Goal: Complete application form: Complete application form

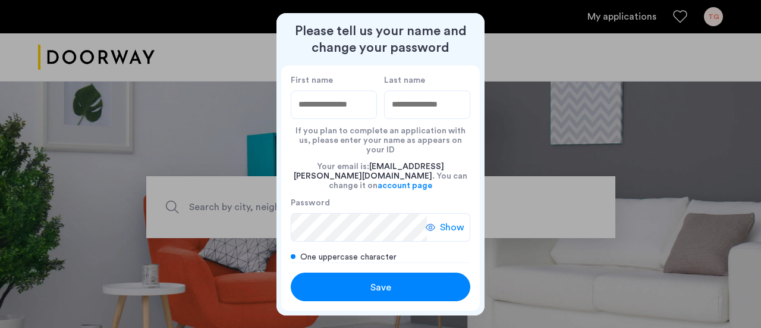
click at [309, 103] on input "First name" at bounding box center [334, 104] width 86 height 29
type input "****"
type input "******"
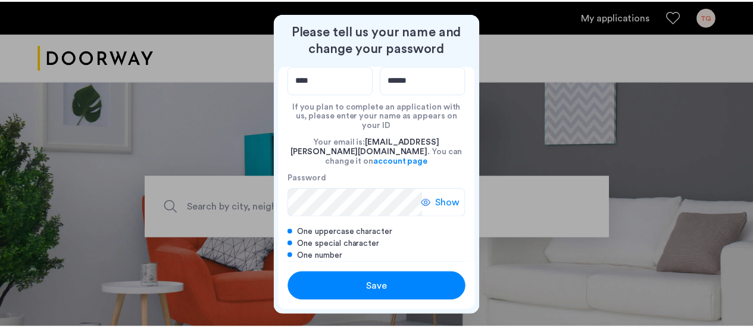
scroll to position [36, 0]
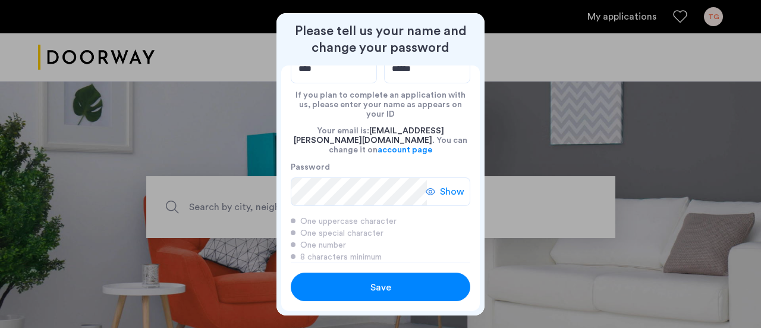
click at [452, 184] on span "Show" at bounding box center [452, 191] width 24 height 14
click at [391, 284] on div "Save" at bounding box center [381, 287] width 114 height 14
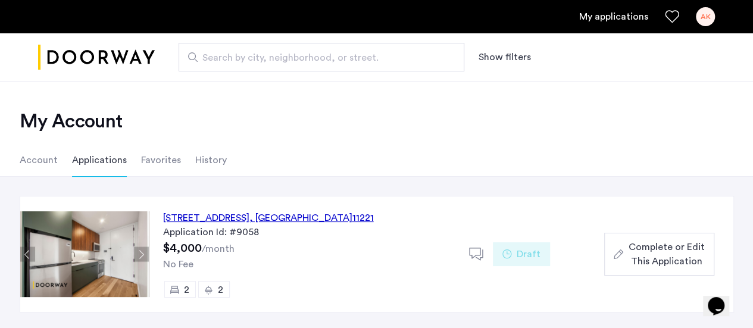
click at [666, 249] on span "Complete or Edit This Application" at bounding box center [666, 254] width 76 height 29
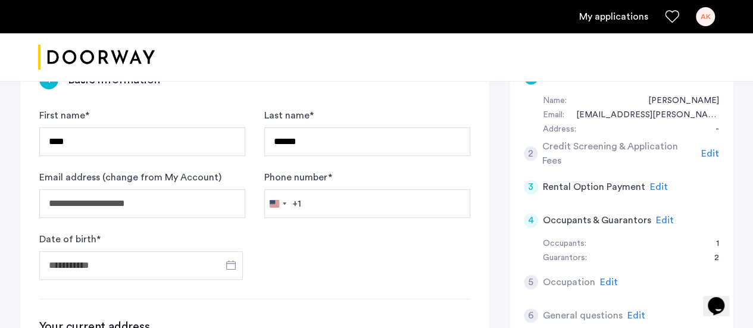
scroll to position [119, 0]
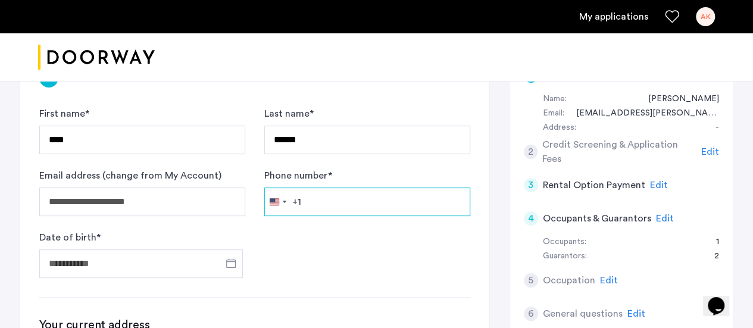
click at [359, 196] on input "Phone number *" at bounding box center [367, 201] width 206 height 29
type input "**********"
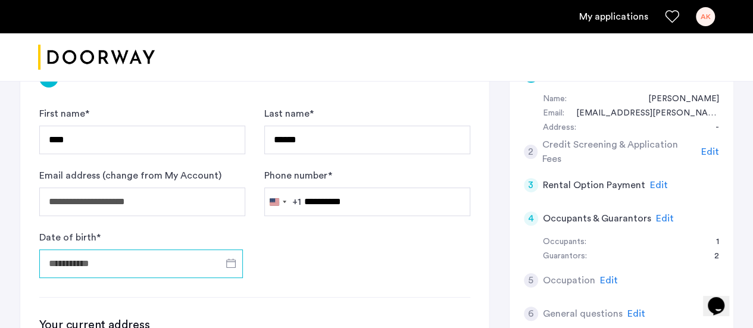
click at [137, 250] on input "Date of birth *" at bounding box center [140, 263] width 203 height 29
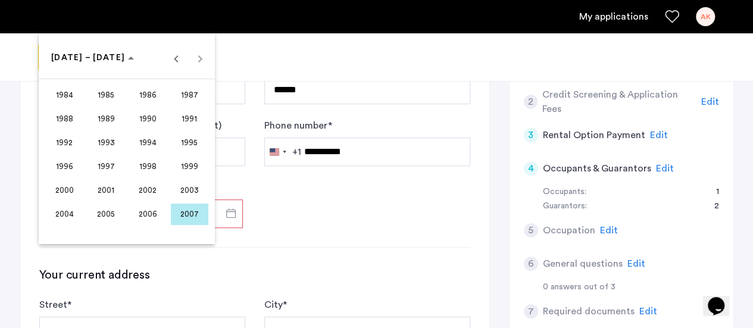
scroll to position [173, 0]
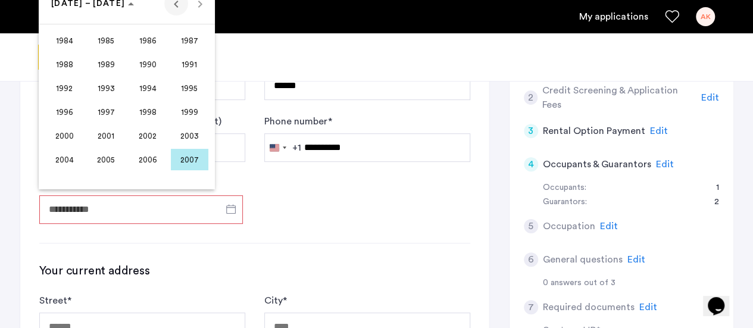
click at [173, 5] on span "Previous 24 years" at bounding box center [176, 4] width 24 height 24
click at [68, 86] on span "1968" at bounding box center [64, 87] width 37 height 21
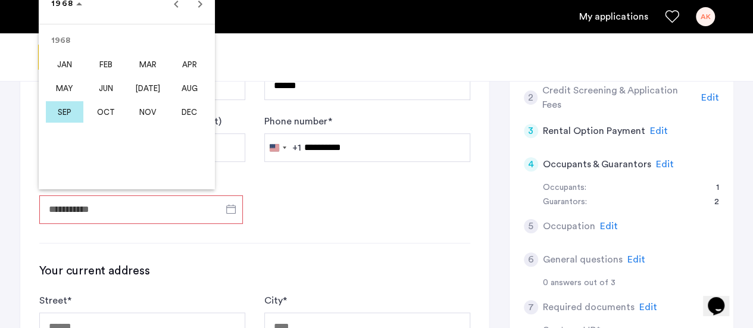
click at [188, 111] on span "DEC" at bounding box center [189, 111] width 37 height 21
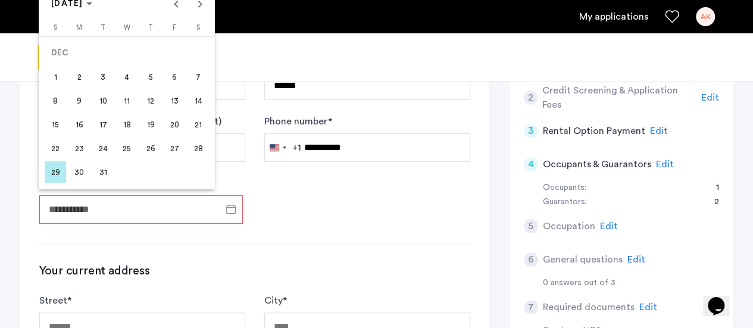
click at [63, 105] on span "8" at bounding box center [55, 100] width 21 height 21
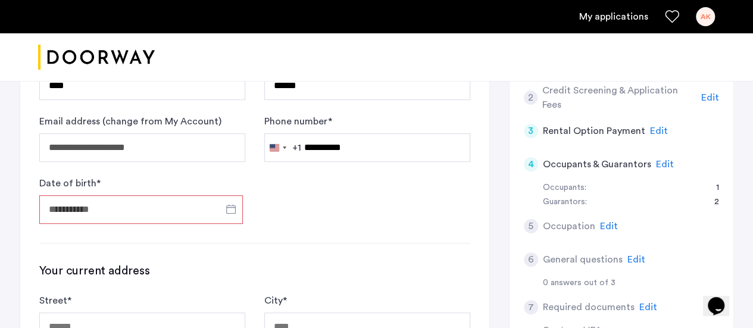
type input "**********"
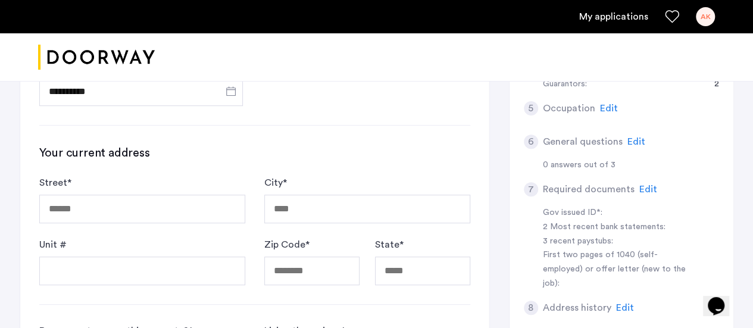
scroll to position [292, 0]
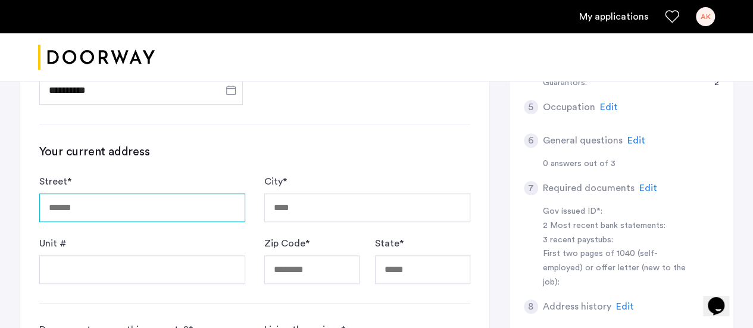
click at [138, 203] on input "Street *" at bounding box center [142, 207] width 206 height 29
type input "**********"
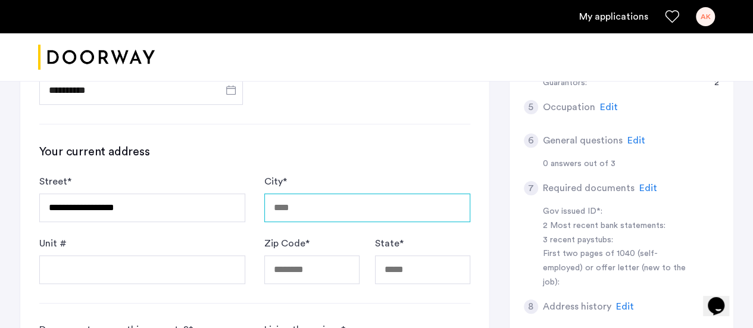
type input "*****"
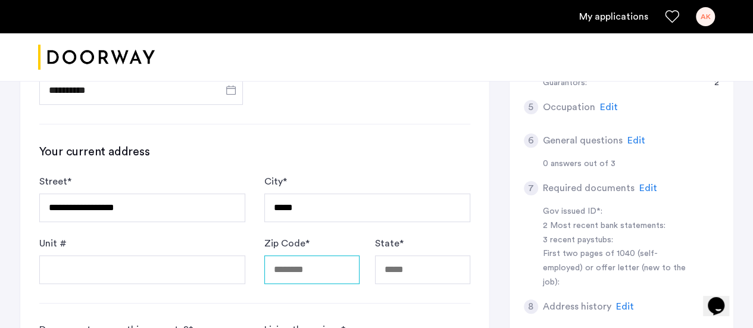
type input "*****"
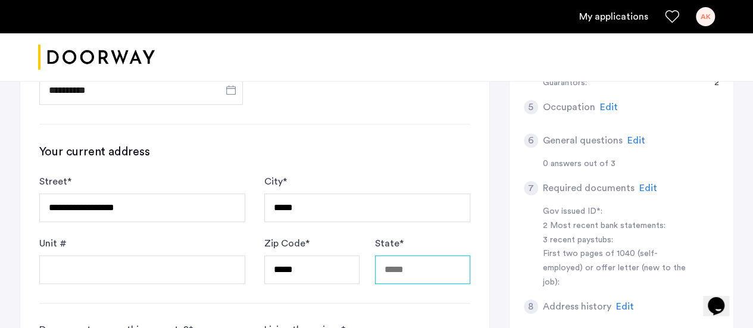
type input "**"
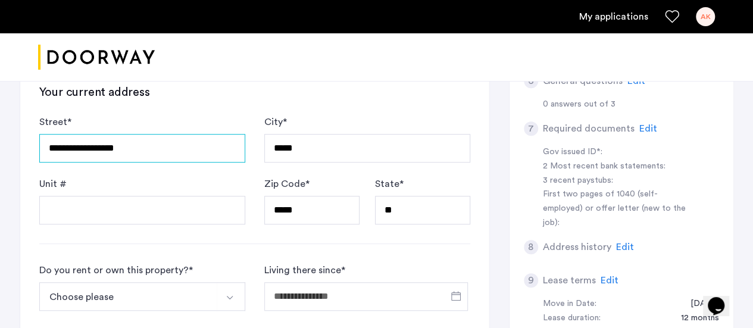
scroll to position [471, 0]
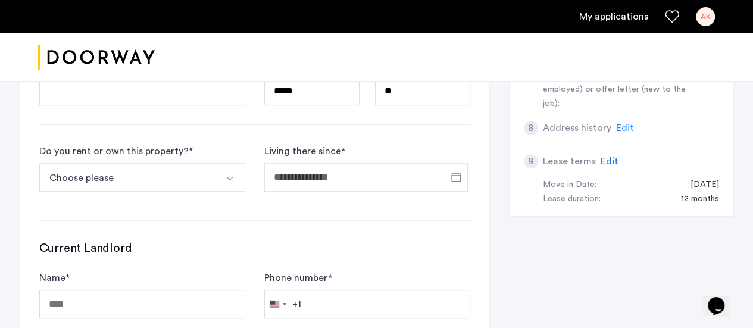
click at [96, 181] on button "Choose please" at bounding box center [128, 177] width 178 height 29
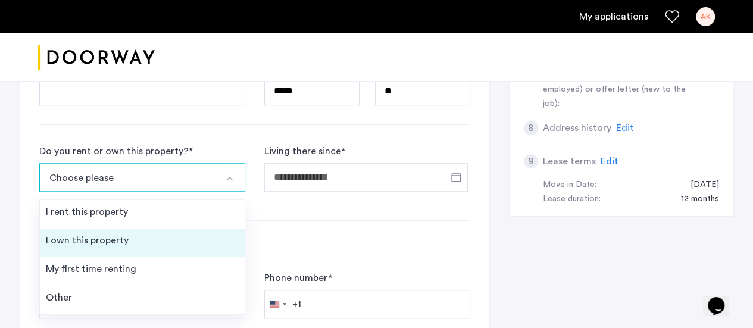
click at [113, 239] on div "I own this property" at bounding box center [87, 240] width 83 height 14
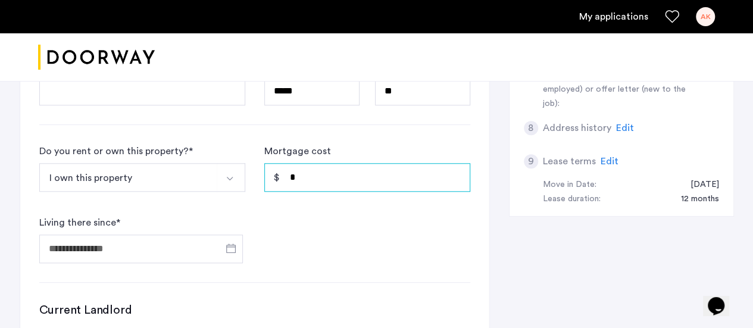
click at [338, 170] on input "*" at bounding box center [367, 177] width 206 height 29
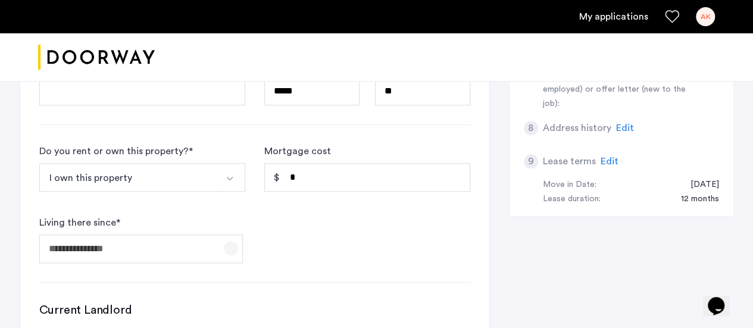
click at [231, 241] on span "Open calendar" at bounding box center [231, 248] width 29 height 29
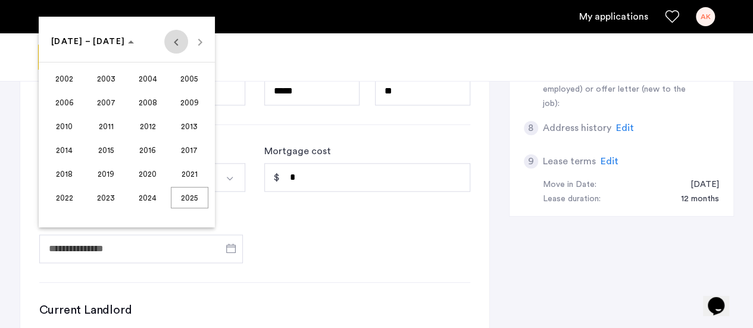
click at [176, 39] on span "Previous 24 years" at bounding box center [176, 42] width 24 height 24
click at [203, 45] on span "Next 24 years" at bounding box center [200, 42] width 24 height 24
click at [187, 173] on span "2021" at bounding box center [189, 173] width 37 height 21
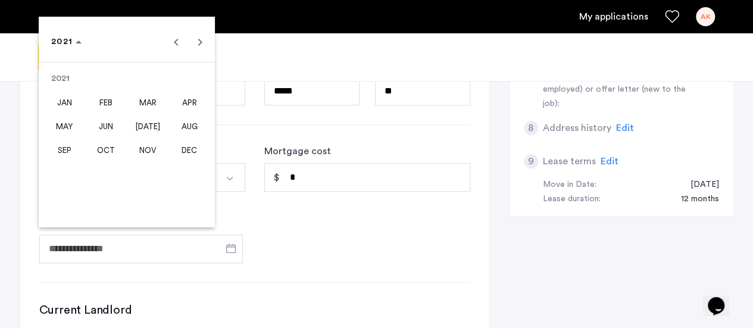
click at [69, 127] on span "MAY" at bounding box center [64, 125] width 37 height 21
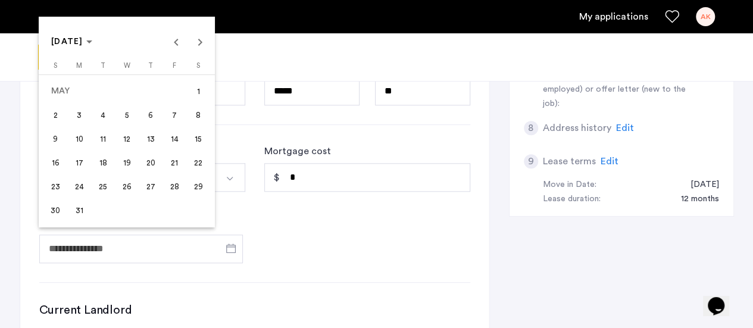
click at [195, 140] on span "15" at bounding box center [197, 138] width 21 height 21
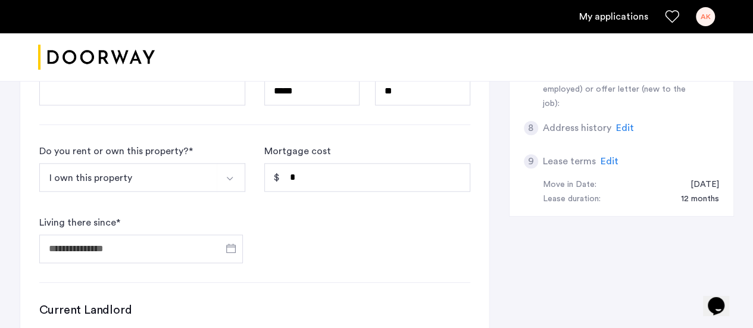
type input "**********"
click at [309, 242] on form "**********" at bounding box center [254, 203] width 431 height 119
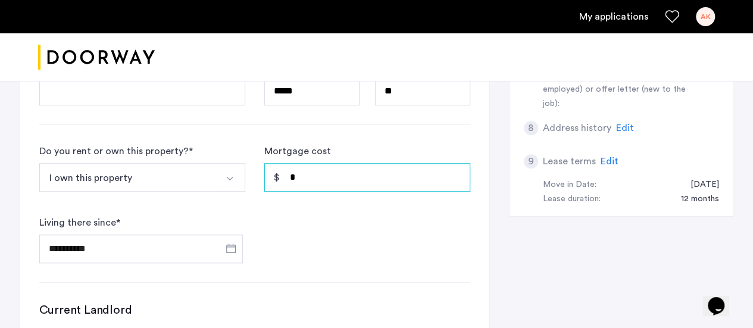
click at [317, 175] on input "*" at bounding box center [367, 177] width 206 height 29
drag, startPoint x: 366, startPoint y: 174, endPoint x: 138, endPoint y: 170, distance: 228.5
click at [138, 170] on form "**********" at bounding box center [254, 203] width 431 height 119
type input "********"
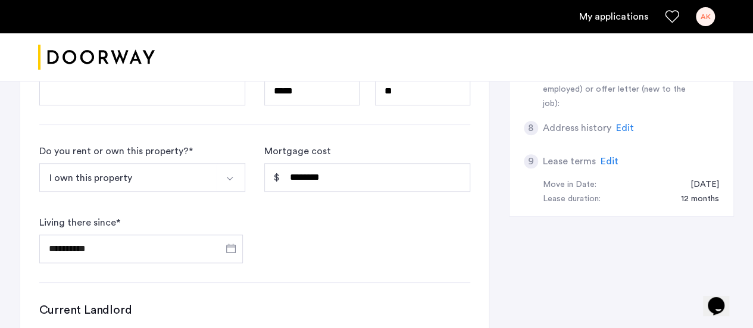
click at [296, 205] on form "**********" at bounding box center [254, 203] width 431 height 119
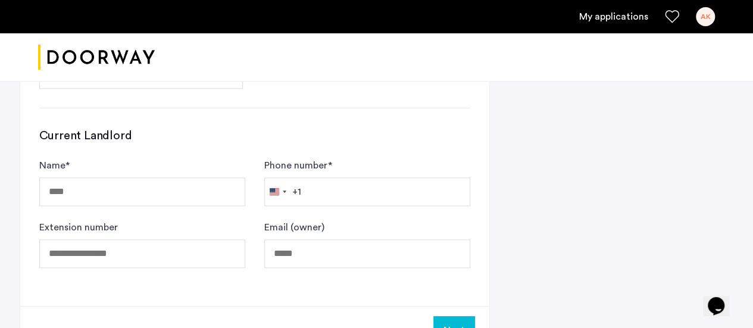
scroll to position [649, 0]
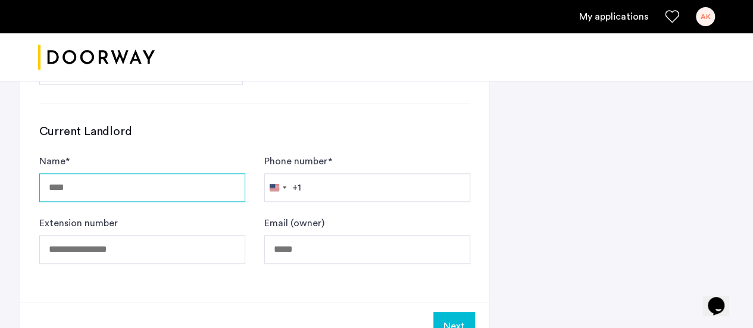
click at [126, 186] on input "Name *" at bounding box center [142, 187] width 206 height 29
click at [388, 133] on h3 "Current Landlord" at bounding box center [254, 131] width 431 height 17
click at [459, 325] on button "Next" at bounding box center [454, 326] width 42 height 29
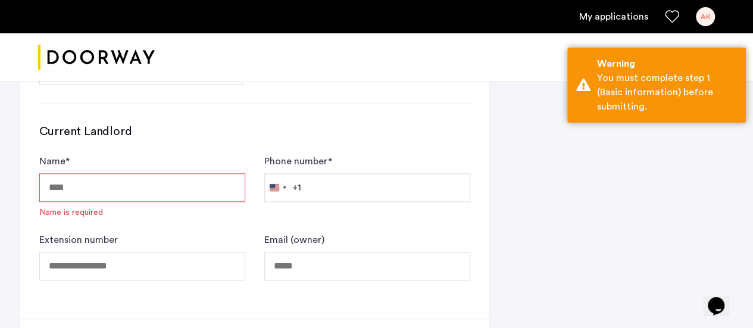
click at [126, 189] on input "Name *" at bounding box center [142, 187] width 206 height 29
type input "**********"
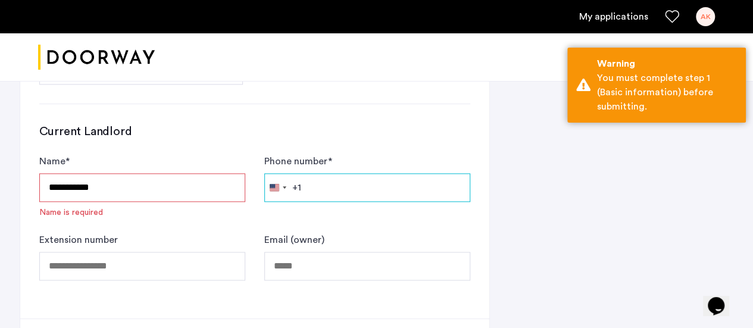
type input "**********"
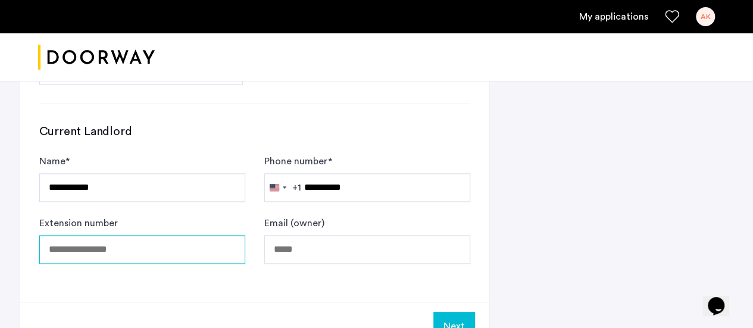
click at [112, 248] on input "Extension number" at bounding box center [142, 249] width 206 height 29
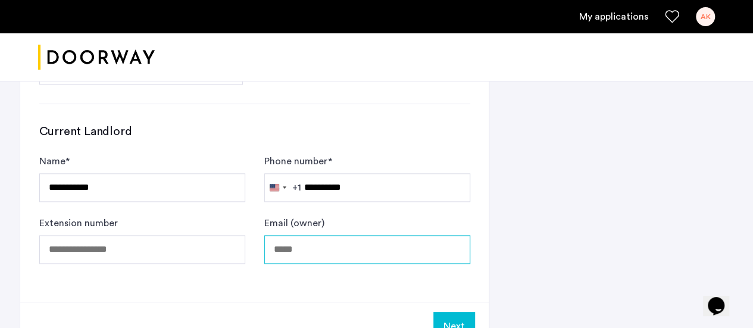
click at [404, 252] on input "Email (owner)" at bounding box center [367, 249] width 206 height 29
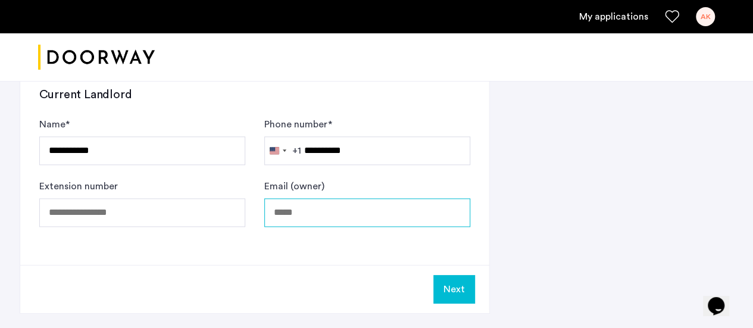
scroll to position [687, 0]
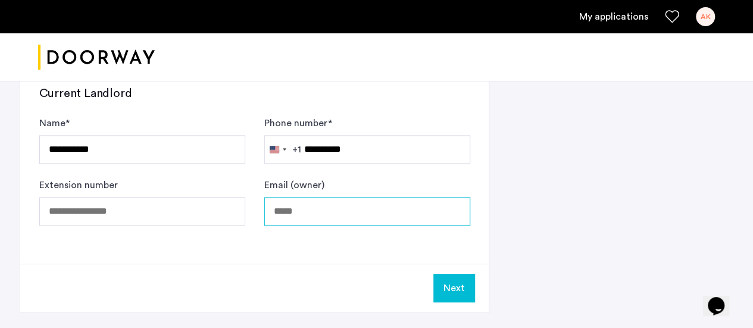
click at [295, 206] on input "Email (owner)" at bounding box center [367, 211] width 206 height 29
type input "**********"
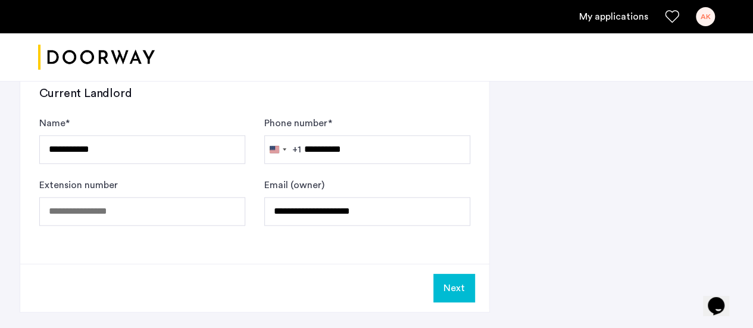
click at [447, 283] on button "Next" at bounding box center [454, 288] width 42 height 29
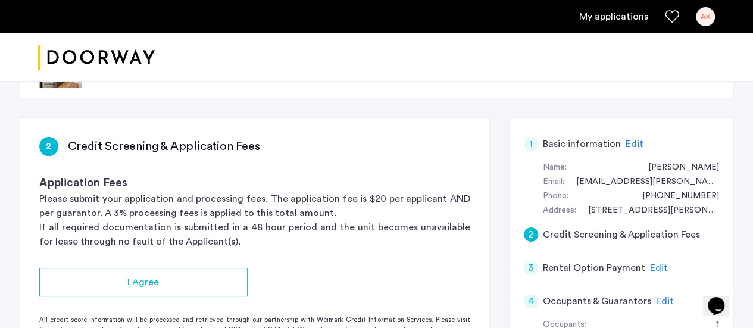
scroll to position [119, 0]
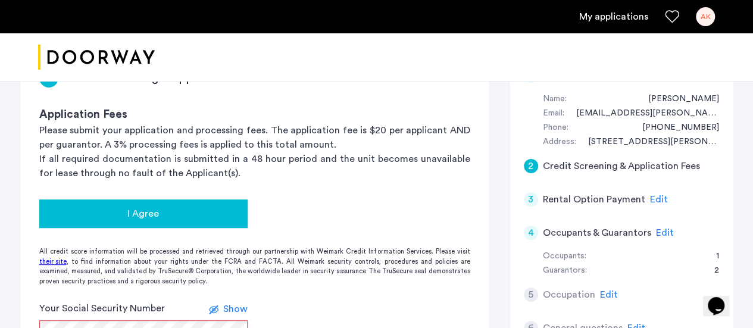
click at [168, 209] on div "I Agree" at bounding box center [143, 213] width 189 height 14
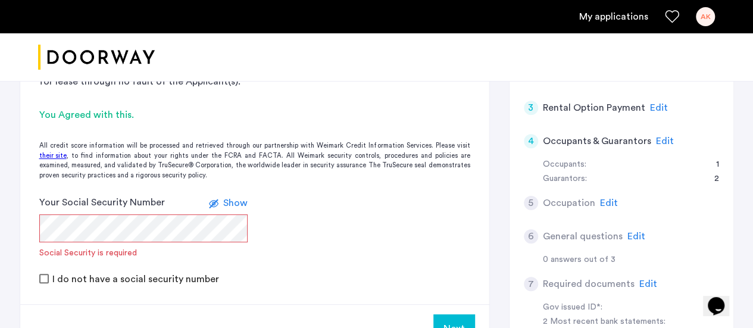
scroll to position [214, 0]
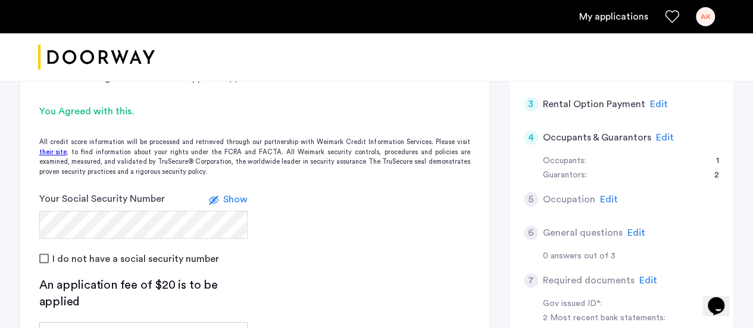
drag, startPoint x: 357, startPoint y: 206, endPoint x: 371, endPoint y: 214, distance: 16.2
click at [358, 208] on form "Your Social Security Number Show I do not have a social security number" at bounding box center [254, 228] width 469 height 73
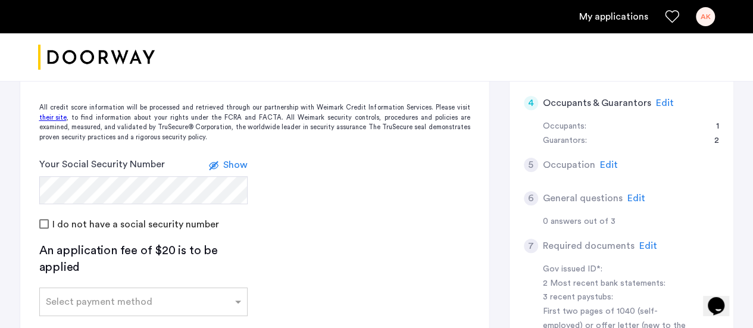
scroll to position [274, 0]
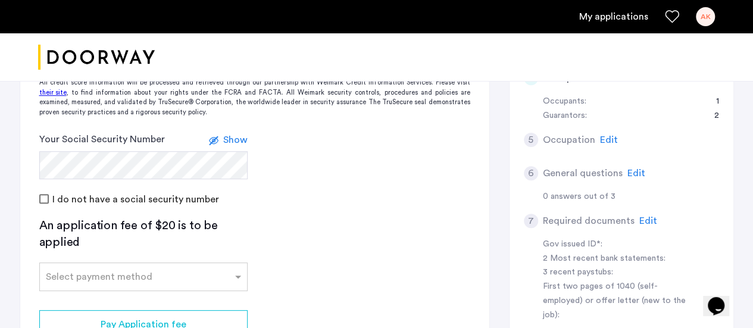
click at [238, 136] on span "Show" at bounding box center [235, 140] width 24 height 10
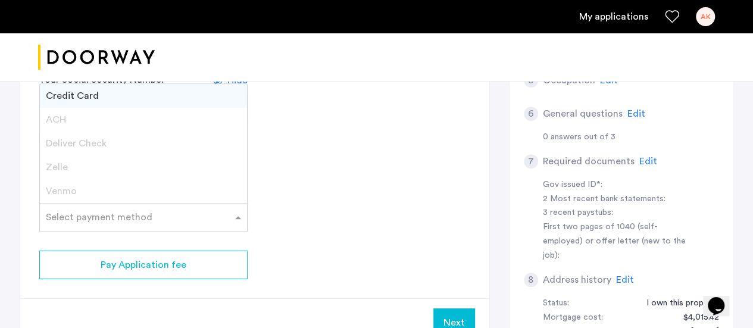
click at [208, 218] on input "text" at bounding box center [131, 215] width 171 height 8
click at [128, 92] on div "Credit Card" at bounding box center [143, 96] width 207 height 24
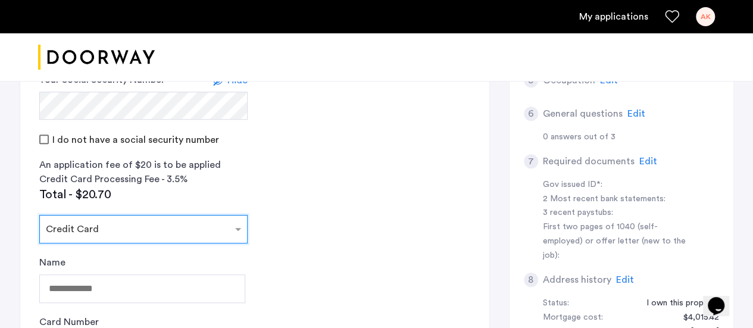
scroll to position [452, 0]
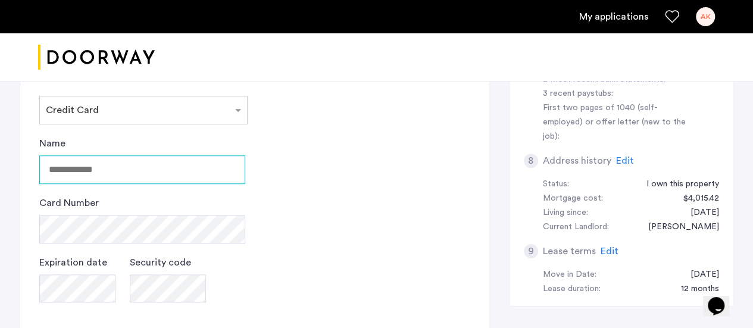
click at [89, 165] on input "Name" at bounding box center [142, 169] width 206 height 29
type input "**********"
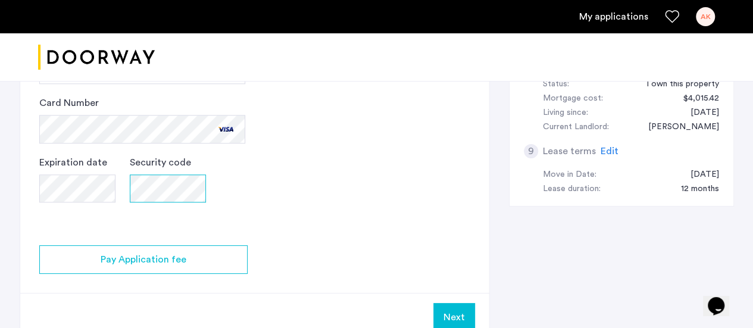
scroll to position [571, 0]
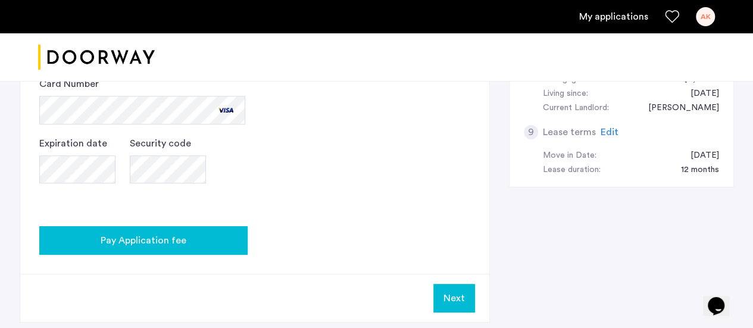
click at [162, 246] on button "Pay Application fee" at bounding box center [143, 240] width 208 height 29
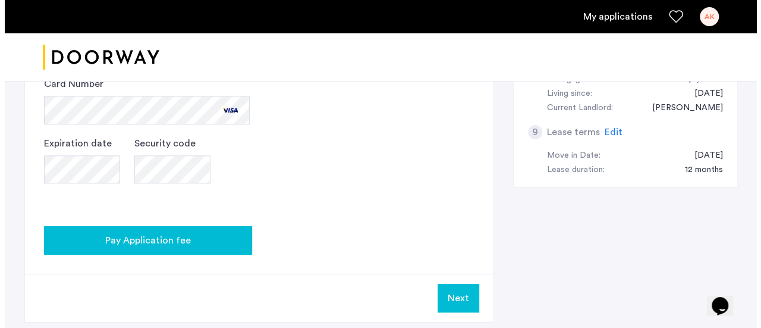
scroll to position [0, 0]
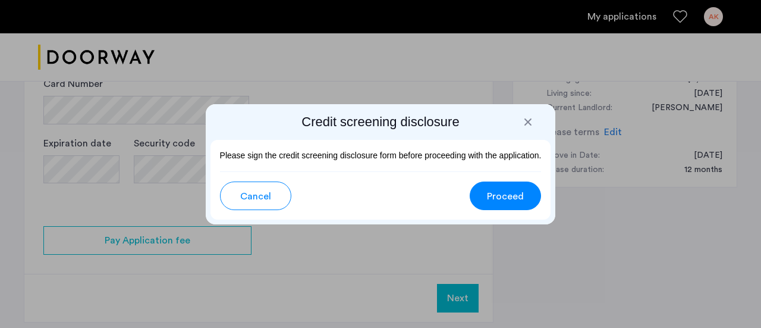
click at [500, 193] on span "Proceed" at bounding box center [505, 196] width 37 height 14
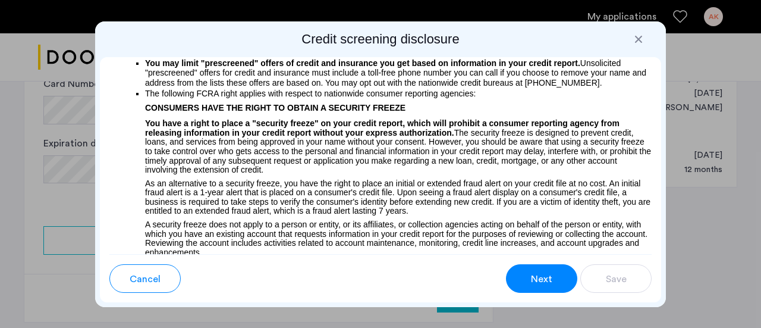
click at [520, 275] on button "Next" at bounding box center [541, 278] width 71 height 29
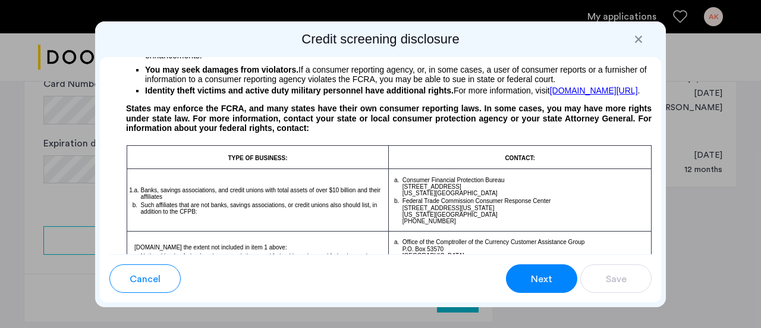
click at [531, 274] on div "Next" at bounding box center [542, 279] width 23 height 14
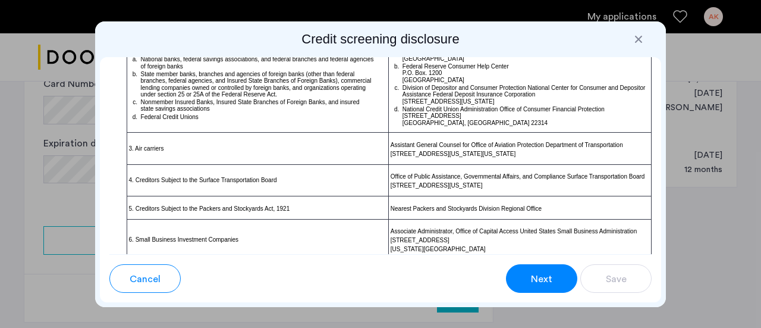
click at [531, 274] on div "Next" at bounding box center [542, 279] width 23 height 14
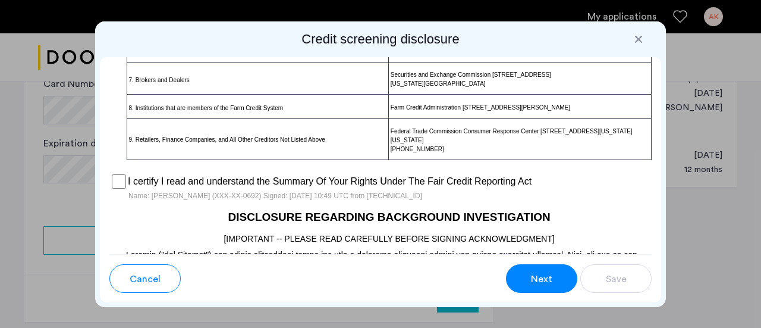
click at [531, 280] on div "Next" at bounding box center [542, 279] width 23 height 14
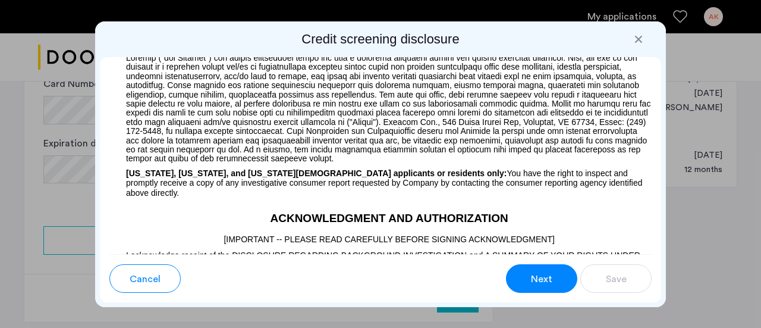
click at [529, 280] on button "Next" at bounding box center [541, 278] width 71 height 29
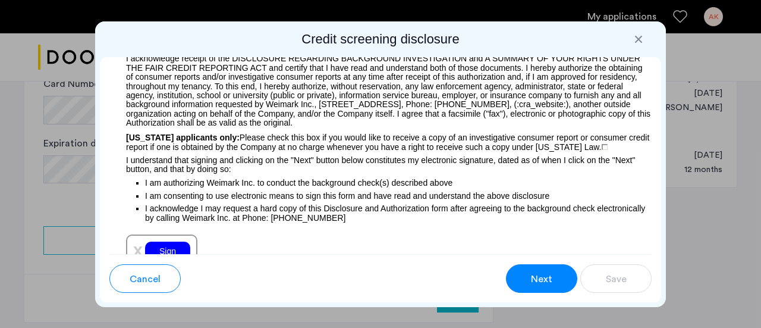
click at [529, 280] on button "Next" at bounding box center [541, 278] width 71 height 29
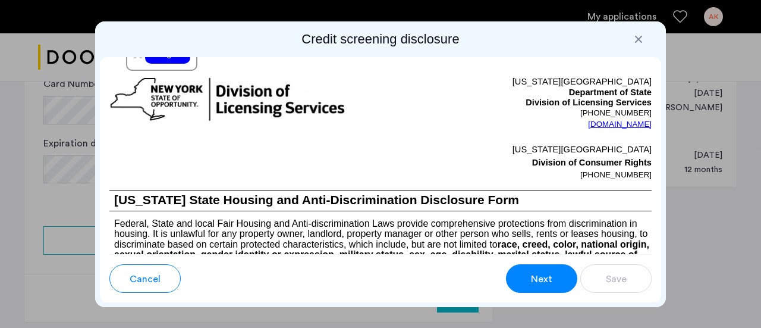
click at [174, 59] on div "Sign" at bounding box center [167, 54] width 45 height 20
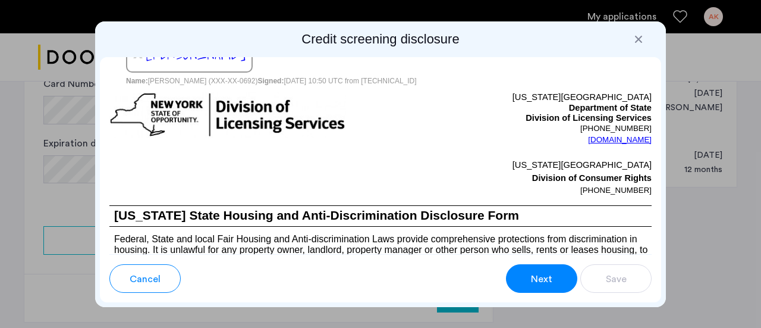
click at [548, 284] on span "Next" at bounding box center [541, 279] width 21 height 14
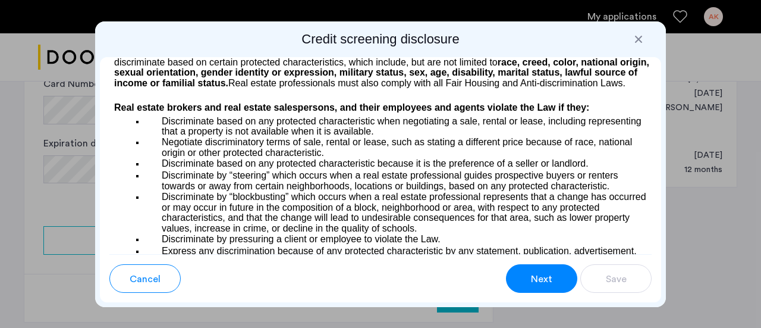
click at [548, 284] on span "Next" at bounding box center [541, 279] width 21 height 14
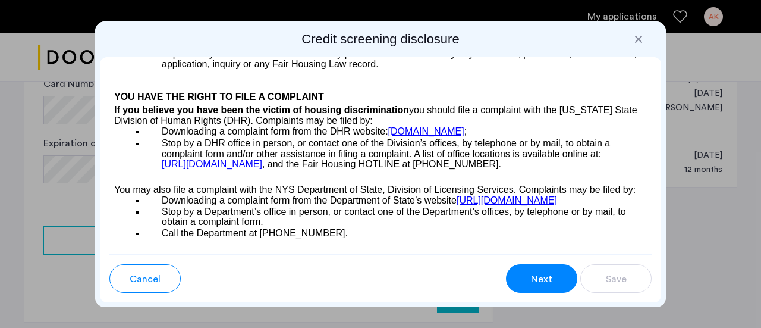
click at [548, 284] on span "Next" at bounding box center [541, 279] width 21 height 14
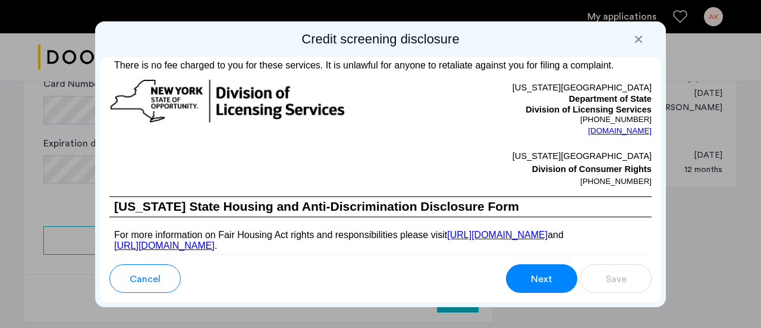
click at [548, 284] on span "Next" at bounding box center [541, 279] width 21 height 14
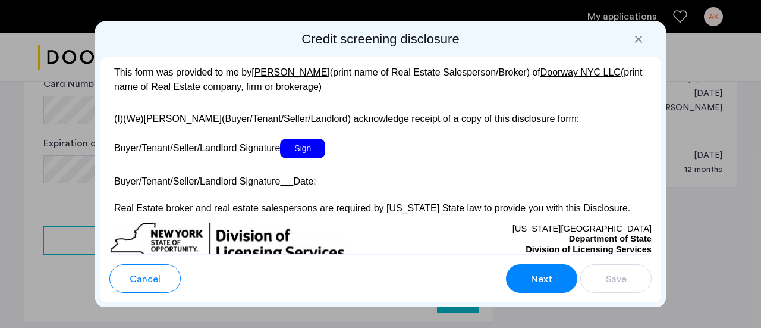
click at [305, 158] on span "Sign" at bounding box center [302, 149] width 45 height 20
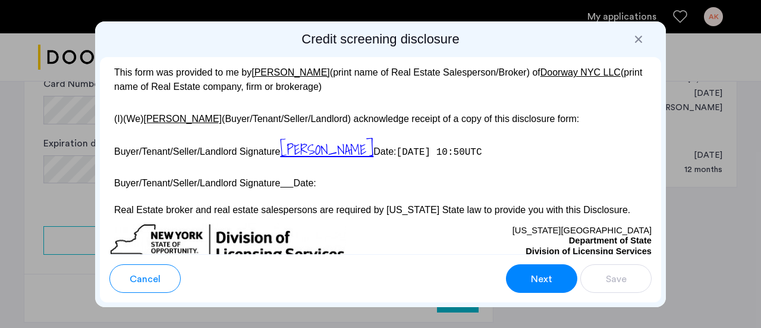
click at [544, 281] on span "Next" at bounding box center [541, 279] width 21 height 14
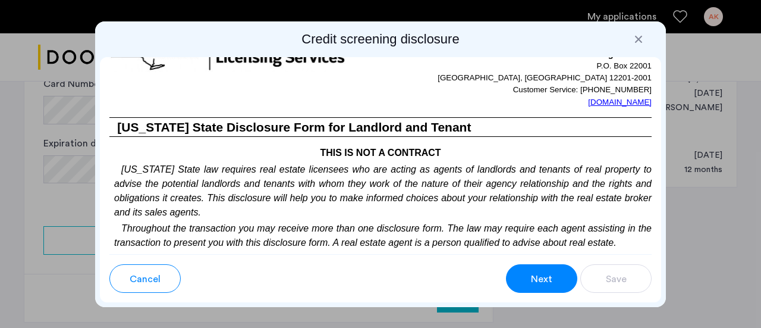
click at [544, 281] on span "Next" at bounding box center [541, 279] width 21 height 14
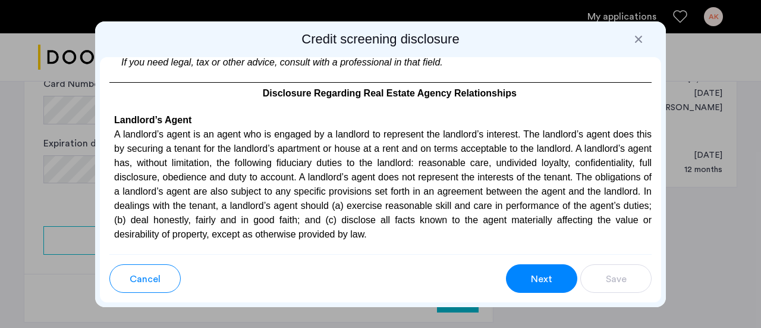
click at [544, 281] on span "Next" at bounding box center [541, 279] width 21 height 14
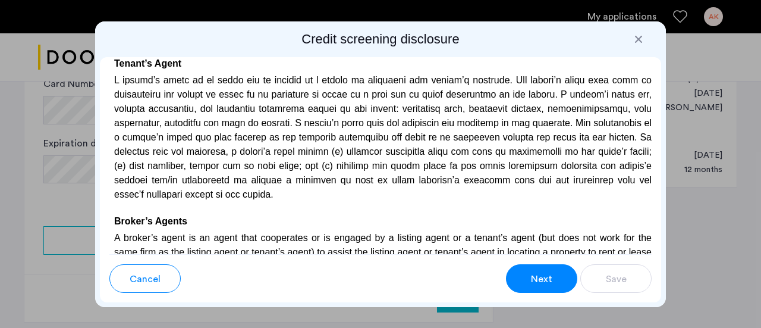
click at [544, 281] on span "Next" at bounding box center [541, 279] width 21 height 14
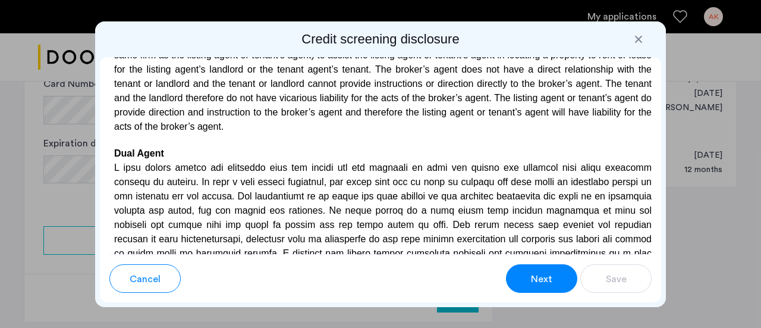
click at [544, 281] on span "Next" at bounding box center [541, 279] width 21 height 14
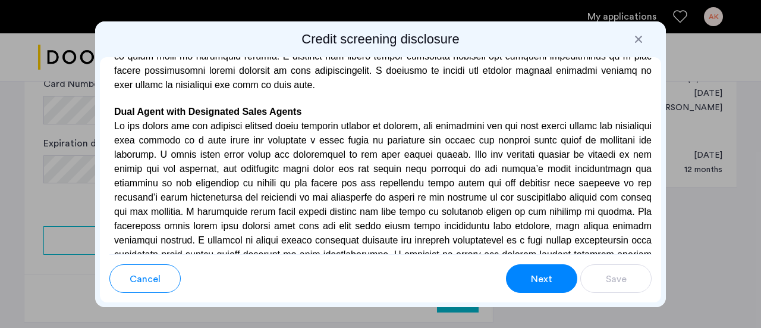
click at [544, 281] on span "Next" at bounding box center [541, 279] width 21 height 14
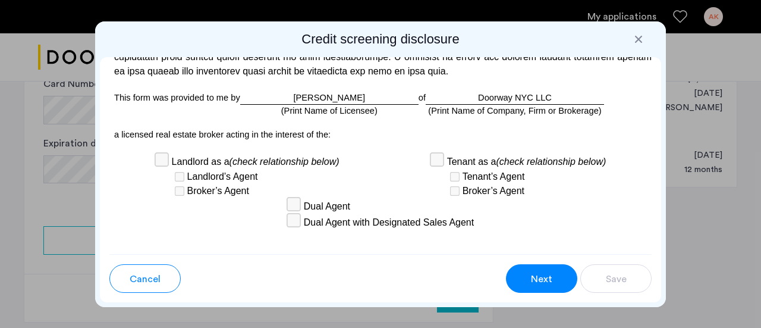
click at [544, 281] on span "Next" at bounding box center [541, 279] width 21 height 14
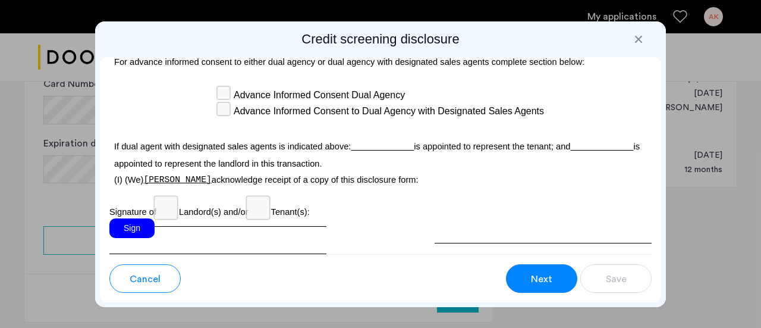
click at [127, 238] on div "Sign" at bounding box center [131, 228] width 45 height 20
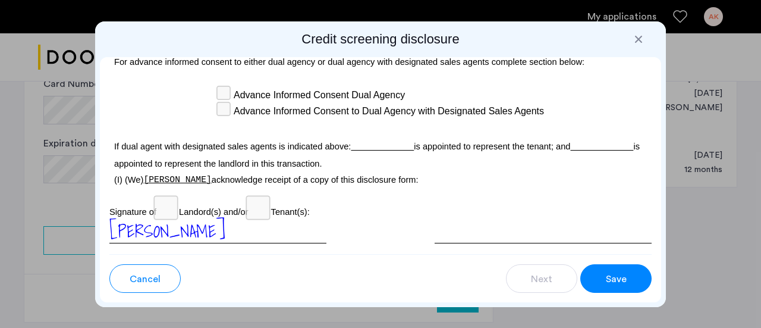
click at [612, 278] on span "Save" at bounding box center [616, 279] width 21 height 14
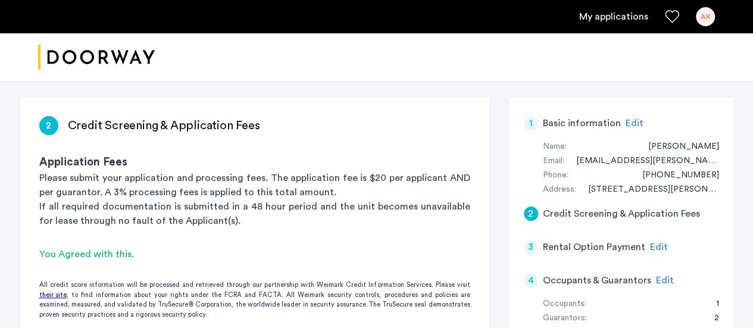
scroll to position [178, 0]
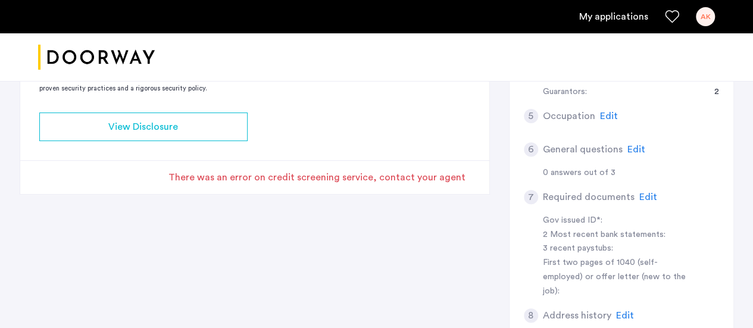
click at [432, 175] on div "There was an error on credit screening service, contact your agent" at bounding box center [316, 177] width 297 height 14
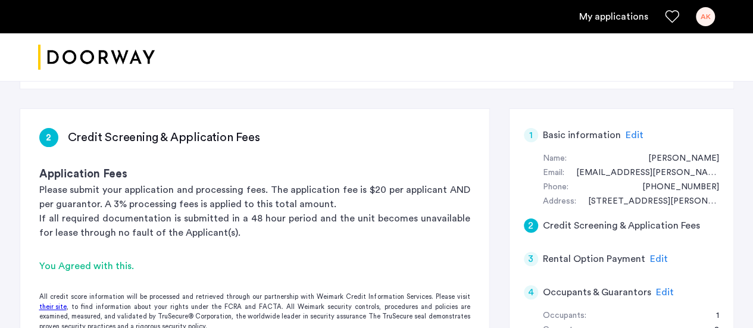
scroll to position [119, 0]
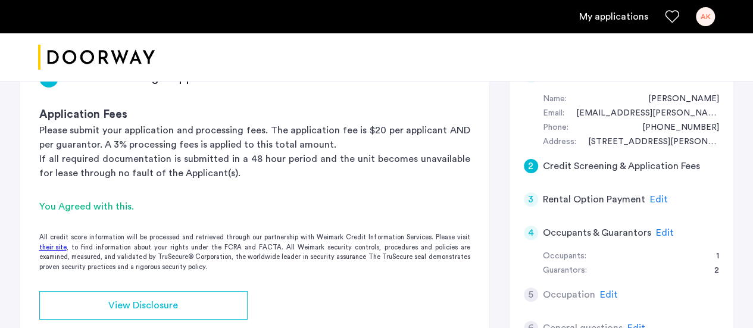
click at [653, 198] on span "Edit" at bounding box center [659, 200] width 18 height 10
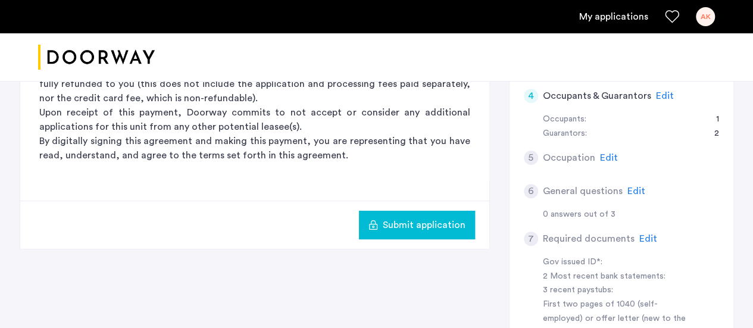
scroll to position [127, 0]
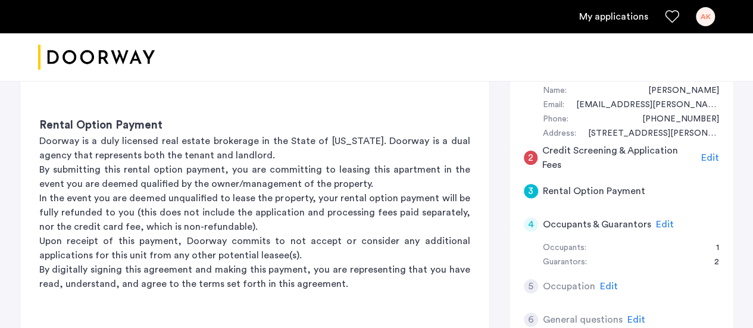
click at [662, 220] on span "Edit" at bounding box center [665, 225] width 18 height 10
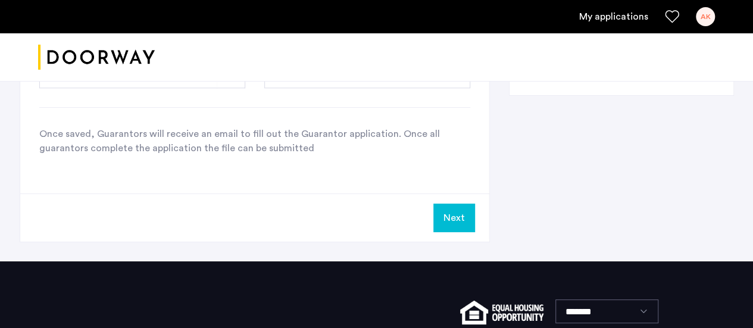
scroll to position [306, 0]
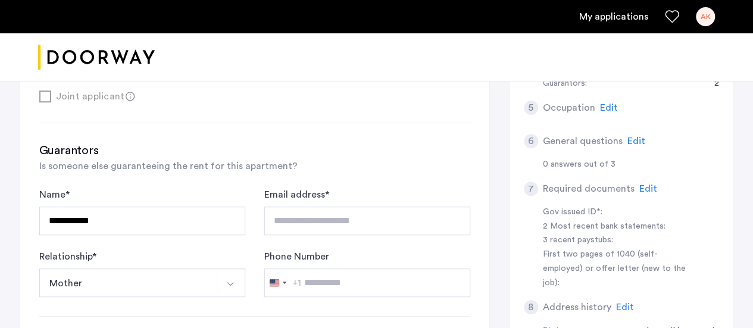
click at [647, 188] on span "Edit" at bounding box center [648, 189] width 18 height 10
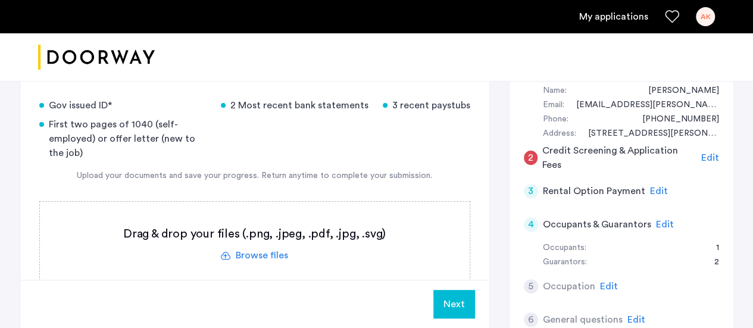
scroll to position [187, 0]
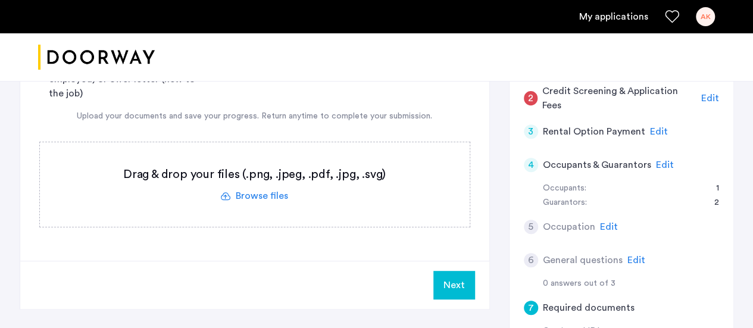
click at [704, 17] on div "AK" at bounding box center [704, 16] width 19 height 19
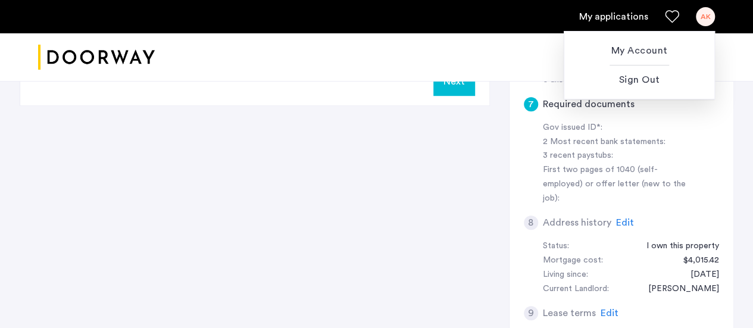
scroll to position [425, 0]
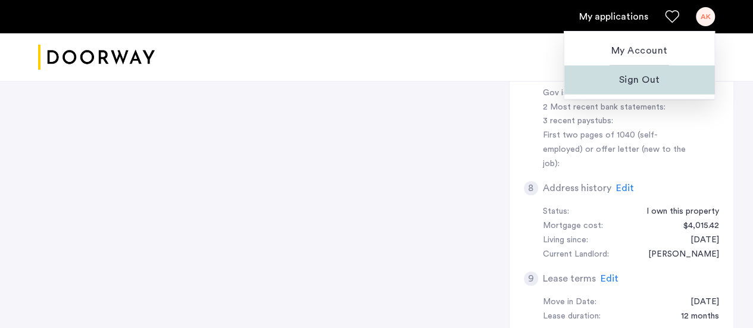
click at [629, 79] on span "Sign Out" at bounding box center [638, 80] width 131 height 14
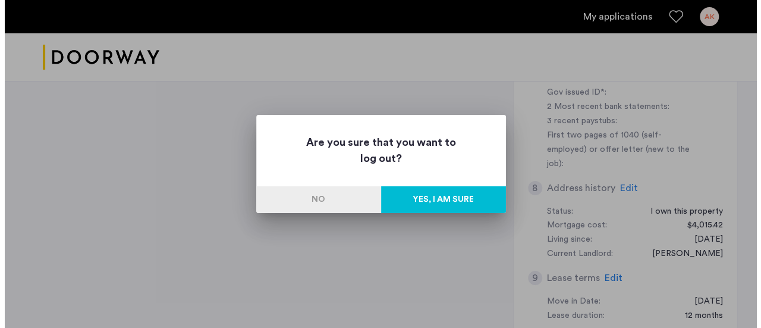
scroll to position [0, 0]
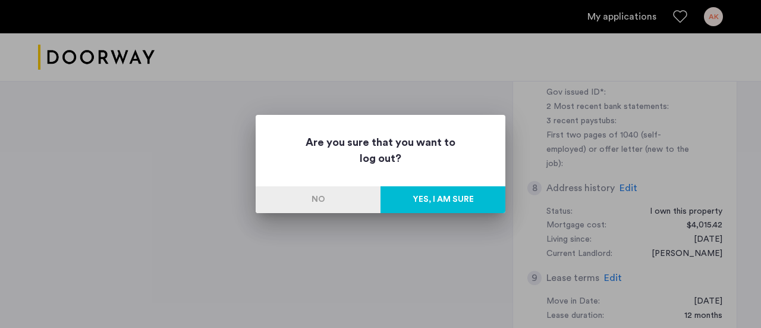
click at [446, 198] on button "Yes, I am sure" at bounding box center [443, 199] width 125 height 27
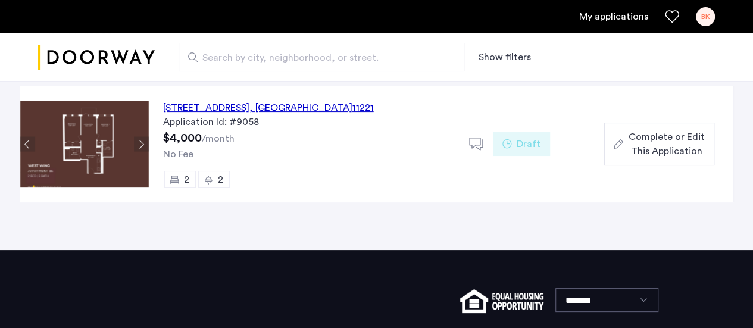
scroll to position [119, 0]
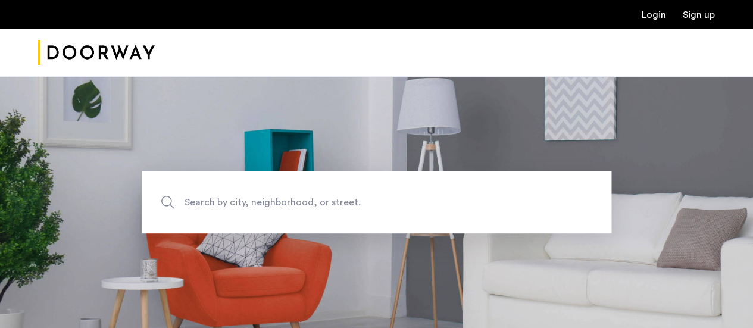
click at [657, 16] on link "Login" at bounding box center [653, 15] width 24 height 10
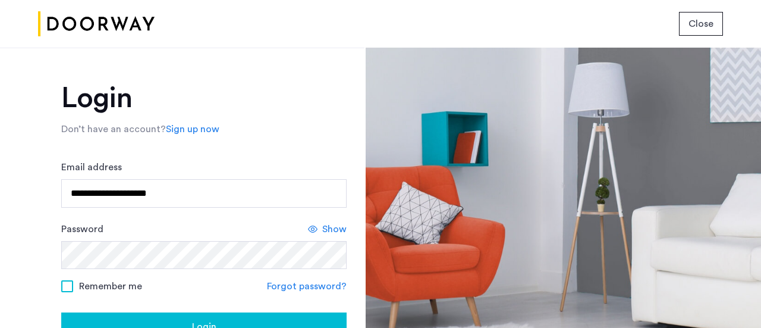
drag, startPoint x: 206, startPoint y: 196, endPoint x: 0, endPoint y: 178, distance: 207.1
click at [0, 178] on div "**********" at bounding box center [182, 188] width 365 height 280
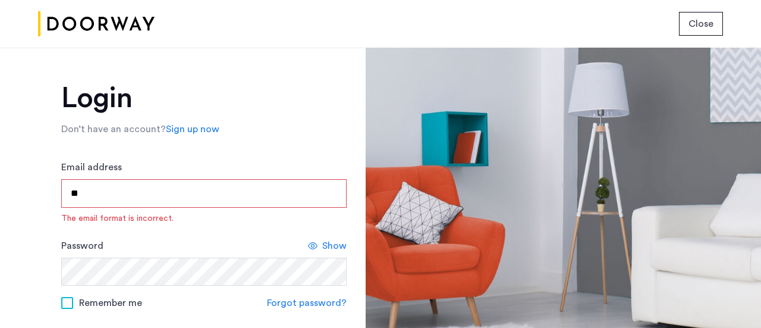
type input "*"
click at [162, 187] on input "******" at bounding box center [204, 193] width 286 height 29
click at [255, 203] on input "******" at bounding box center [204, 193] width 286 height 29
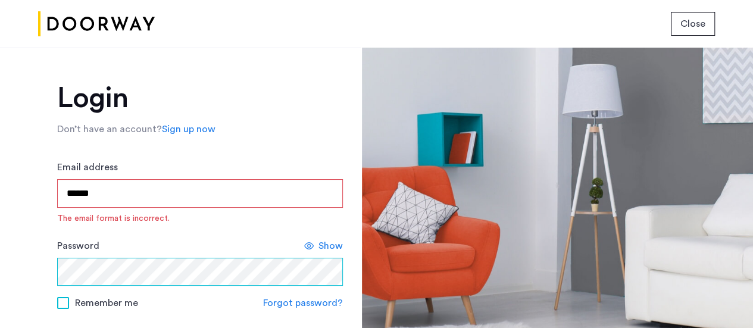
click at [42, 267] on div "Login Don’t have an account? Sign up now Email address ****** The email format …" at bounding box center [180, 188] width 361 height 280
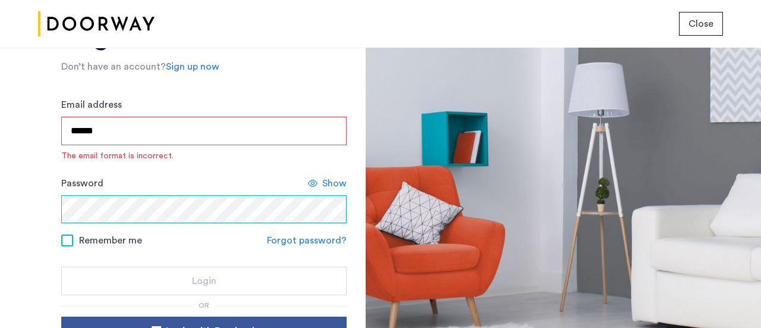
scroll to position [62, 0]
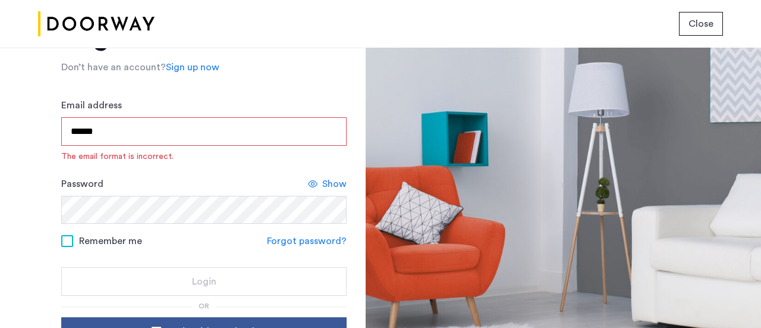
click at [128, 134] on input "******" at bounding box center [204, 131] width 286 height 29
type input "**********"
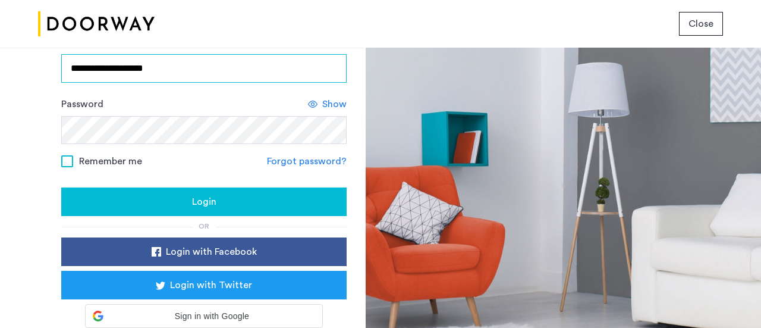
scroll to position [164, 0]
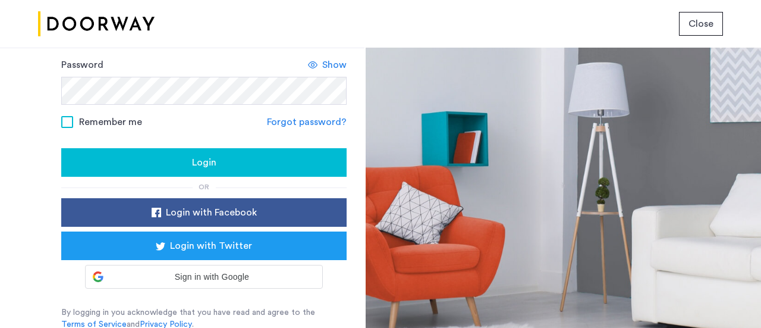
click at [217, 161] on div "Login" at bounding box center [204, 162] width 267 height 14
